Goal: Task Accomplishment & Management: Manage account settings

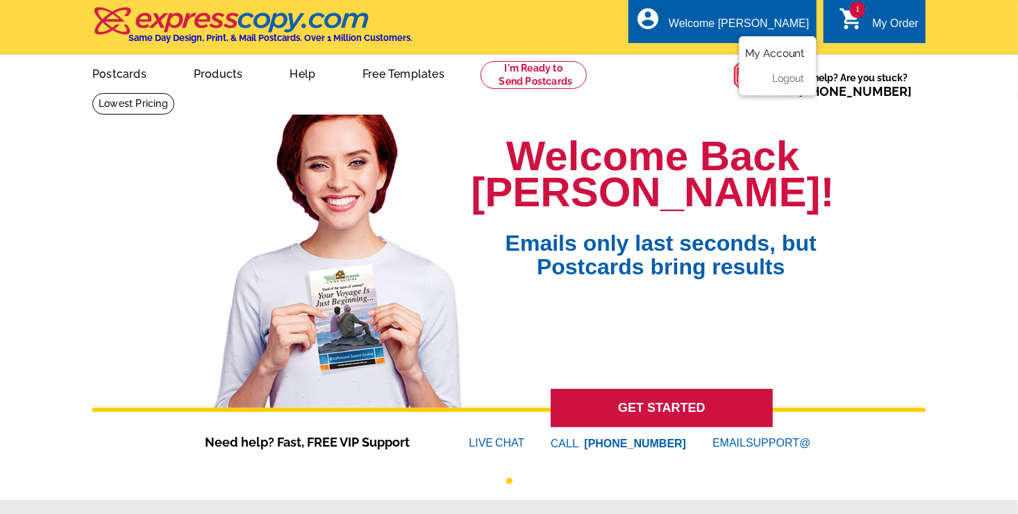
click at [776, 56] on link "My Account" at bounding box center [775, 53] width 60 height 13
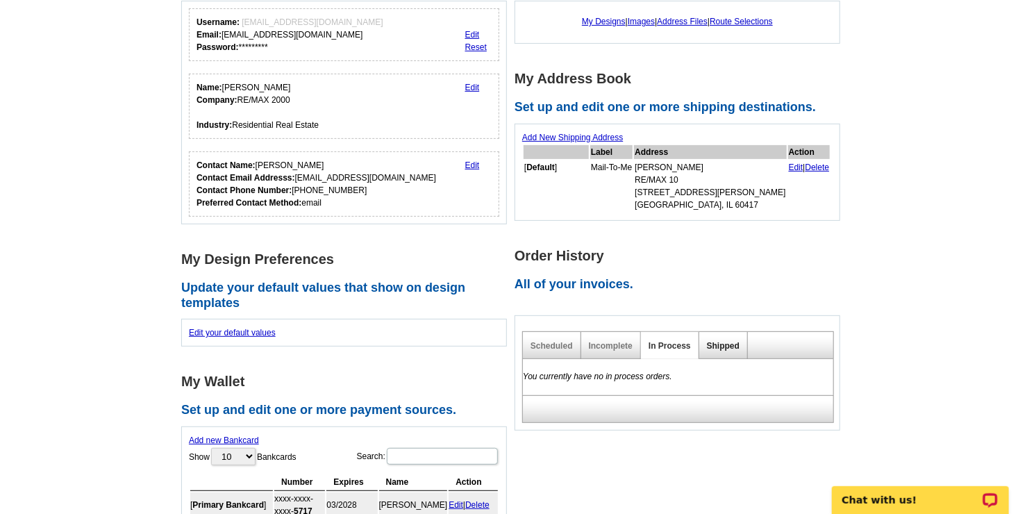
click at [729, 341] on link "Shipped" at bounding box center [723, 346] width 33 height 10
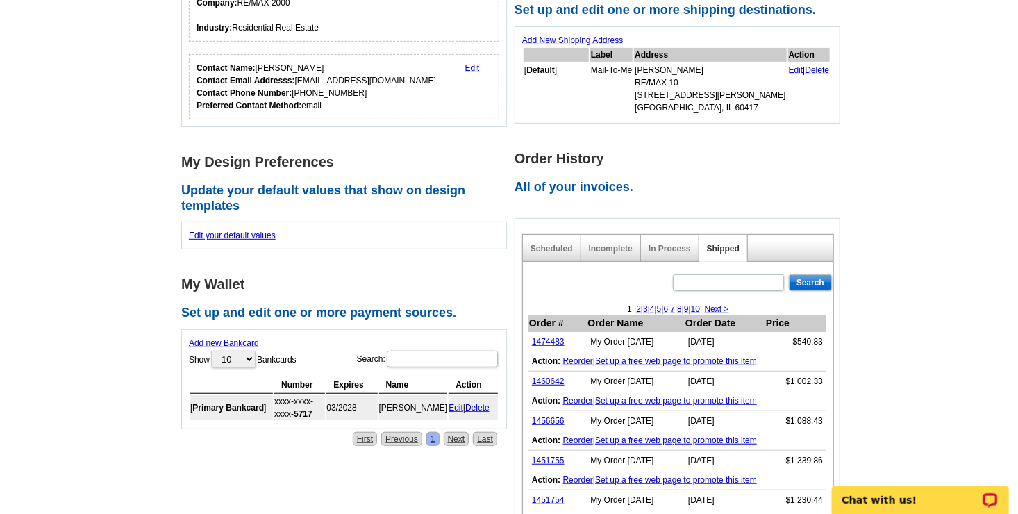
scroll to position [278, 0]
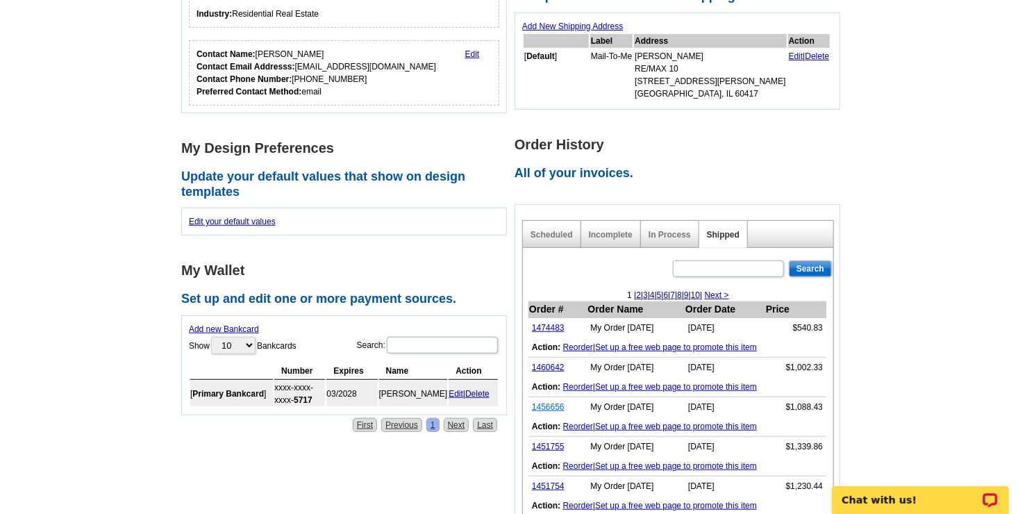
click at [546, 404] on link "1456656" at bounding box center [548, 407] width 33 height 10
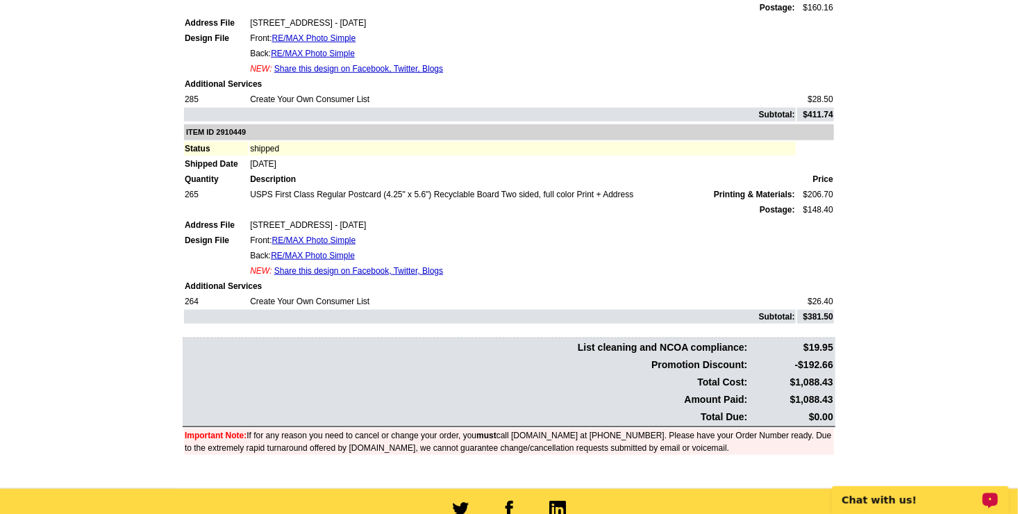
scroll to position [115, 0]
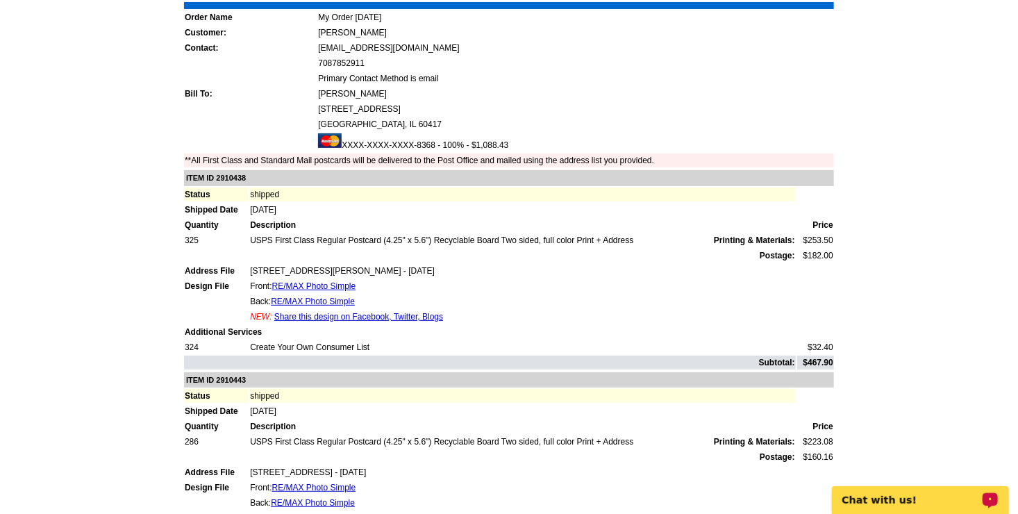
drag, startPoint x: 1022, startPoint y: 34, endPoint x: 1026, endPoint y: 25, distance: 9.7
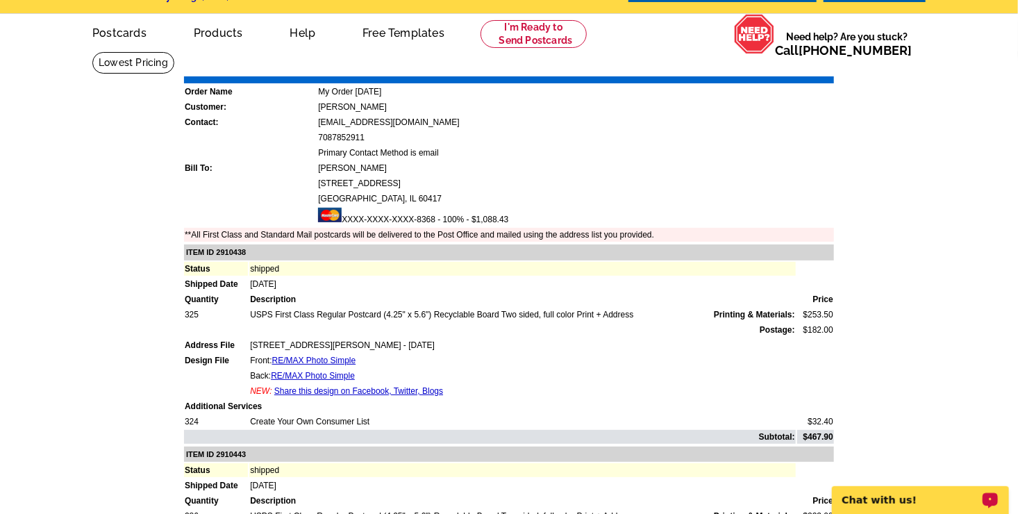
scroll to position [0, 0]
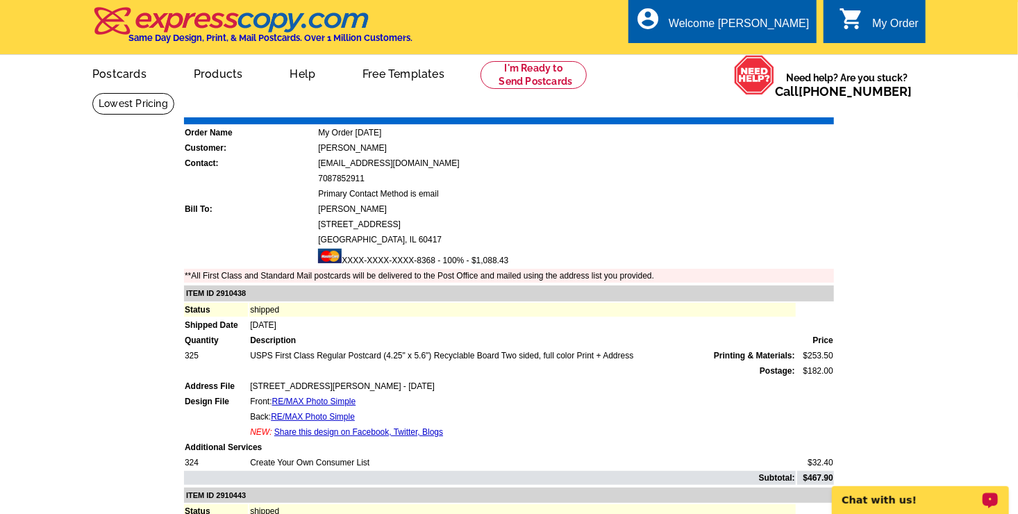
click at [808, 112] on link "Print Invoice" at bounding box center [799, 107] width 72 height 12
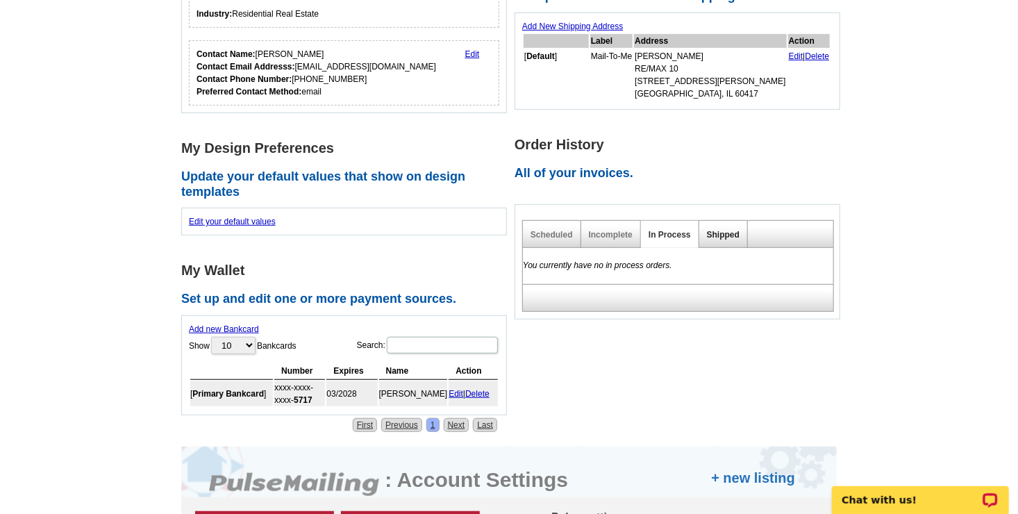
click at [725, 233] on link "Shipped" at bounding box center [723, 235] width 33 height 10
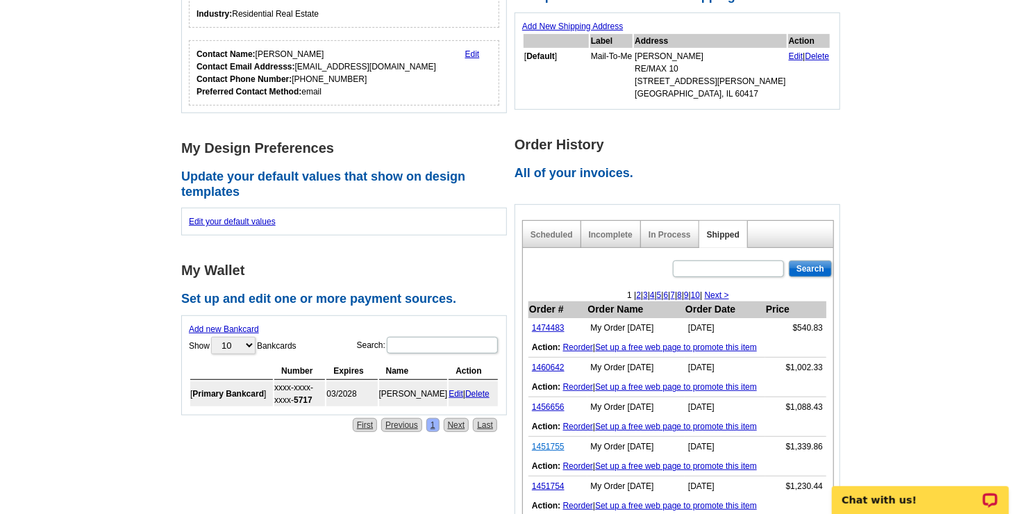
click at [551, 442] on link "1451755" at bounding box center [548, 447] width 33 height 10
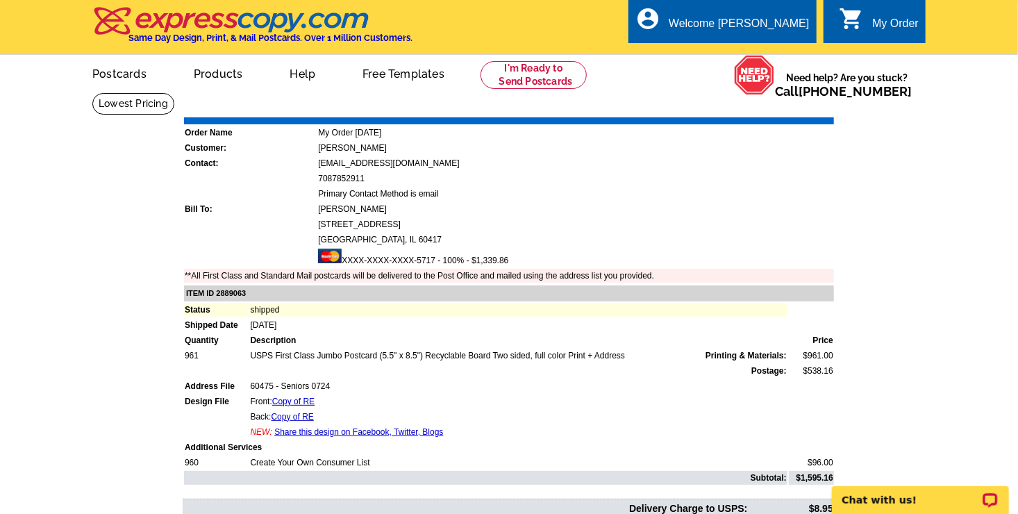
click at [796, 103] on link "Print Invoice" at bounding box center [799, 107] width 72 height 12
click at [98, 200] on main "Order Number: 1451755 Download Invoice | Print Invoice Order Name My Order 2024…" at bounding box center [509, 370] width 1018 height 557
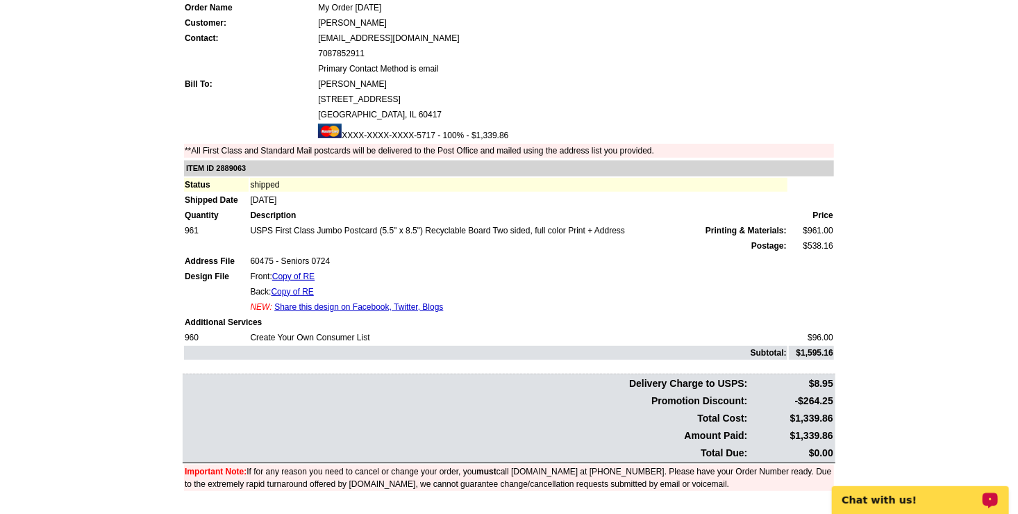
scroll to position [139, 0]
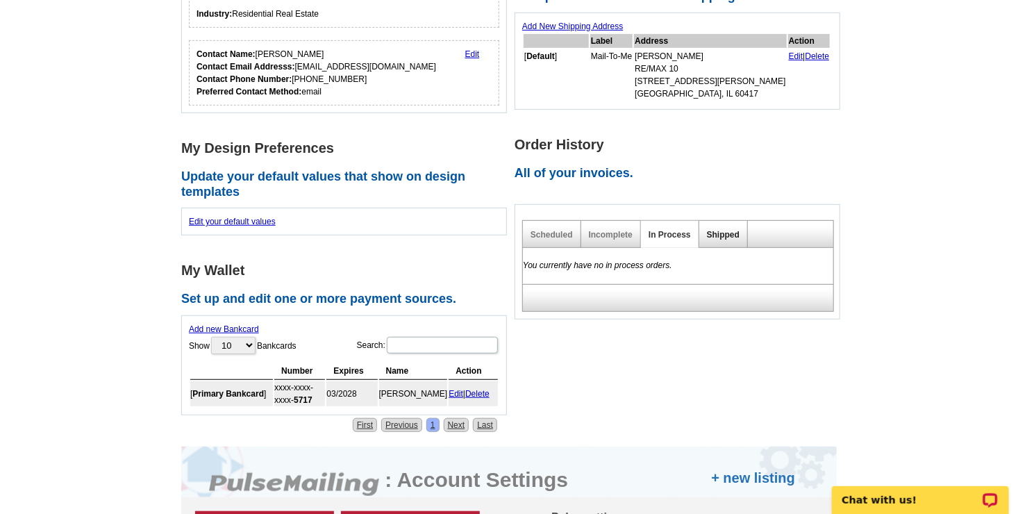
click at [718, 232] on link "Shipped" at bounding box center [723, 235] width 33 height 10
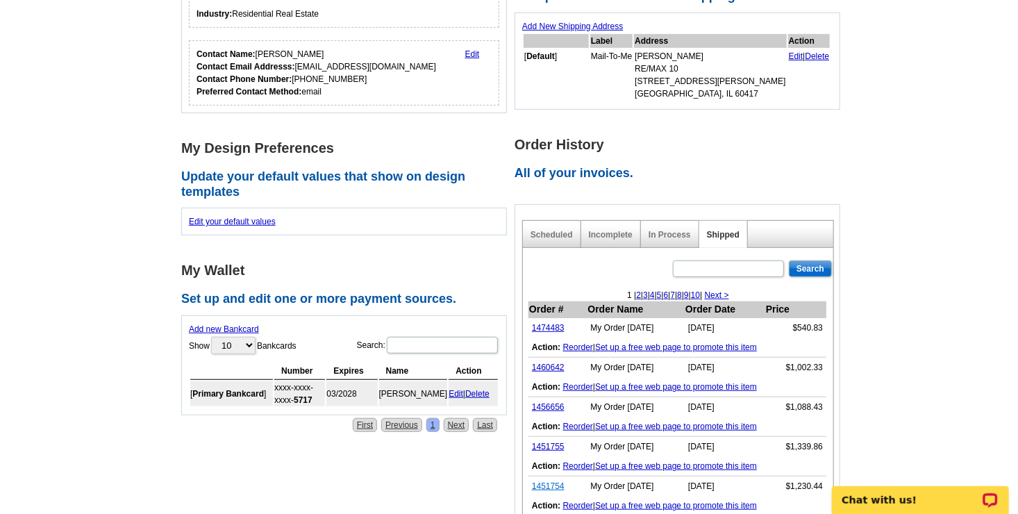
click at [541, 485] on link "1451754" at bounding box center [548, 486] width 33 height 10
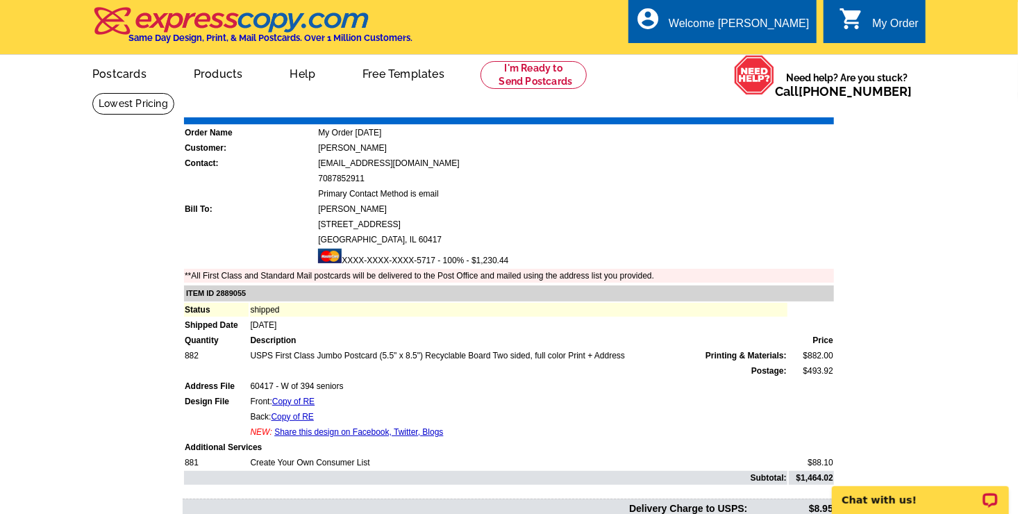
click at [800, 110] on link "Print Invoice" at bounding box center [799, 107] width 72 height 12
click at [110, 207] on main "Order Number: 1451754 Download Invoice | Print Invoice Order Name My Order [DAT…" at bounding box center [509, 370] width 1018 height 557
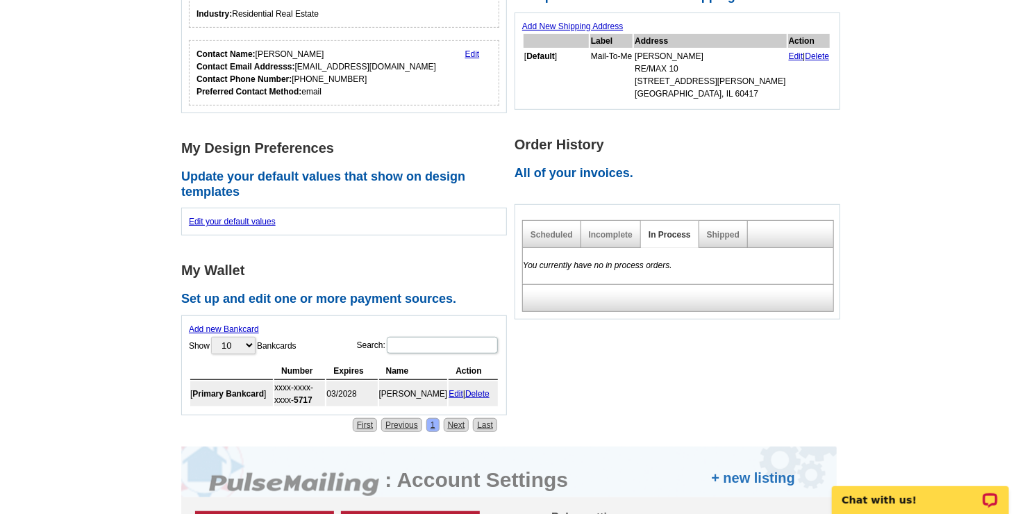
click at [723, 242] on div "Shipped" at bounding box center [723, 234] width 49 height 27
click at [720, 233] on link "Shipped" at bounding box center [723, 235] width 33 height 10
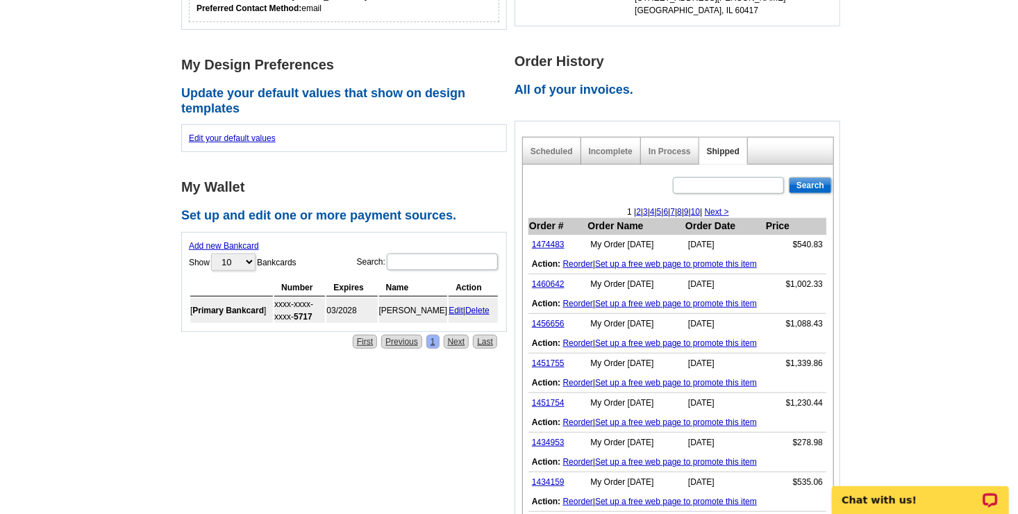
scroll to position [389, 0]
